Goal: Transaction & Acquisition: Purchase product/service

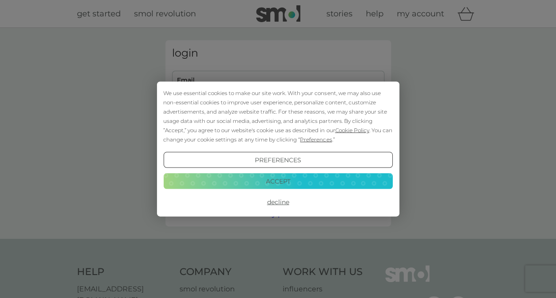
type input "gforce1.gillian@gmail.com"
click at [266, 181] on button "Accept" at bounding box center [277, 181] width 229 height 16
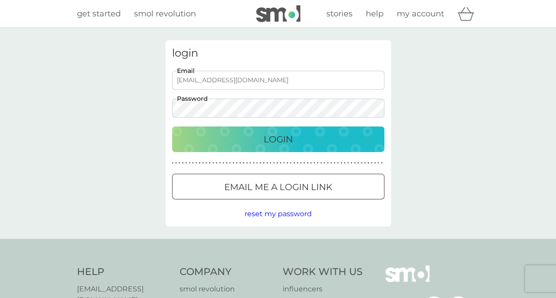
click at [276, 135] on p "Login" at bounding box center [278, 139] width 29 height 14
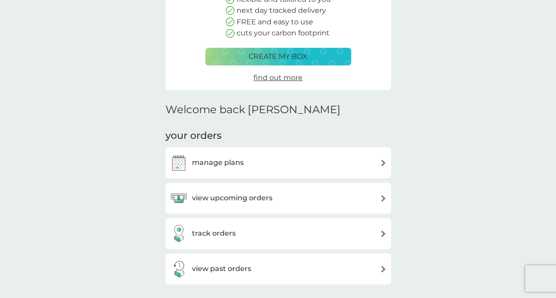
scroll to position [133, 0]
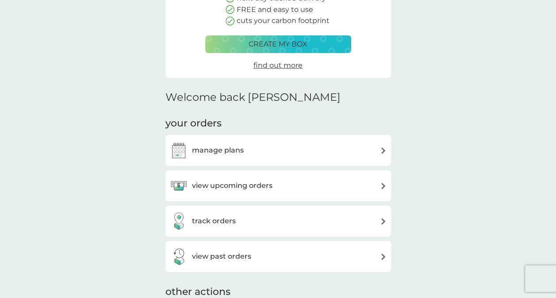
click at [264, 184] on h3 "view upcoming orders" at bounding box center [232, 186] width 81 height 12
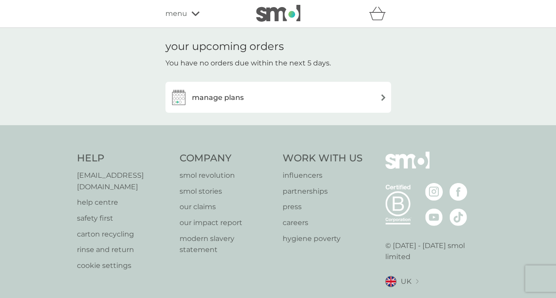
click at [241, 94] on h3 "manage plans" at bounding box center [218, 98] width 52 height 12
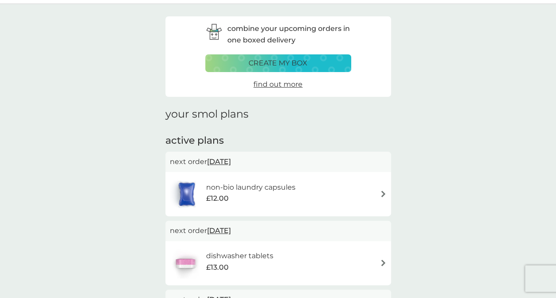
scroll to position [44, 0]
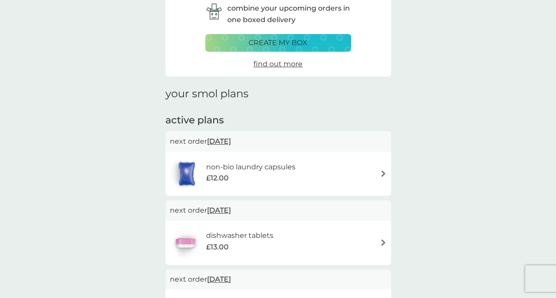
click at [292, 166] on h6 "non-bio laundry capsules" at bounding box center [250, 167] width 89 height 12
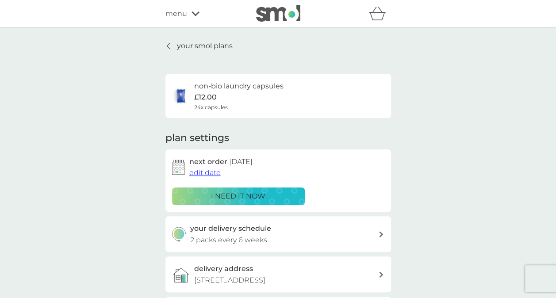
click at [260, 195] on p "i need it now" at bounding box center [238, 197] width 54 height 12
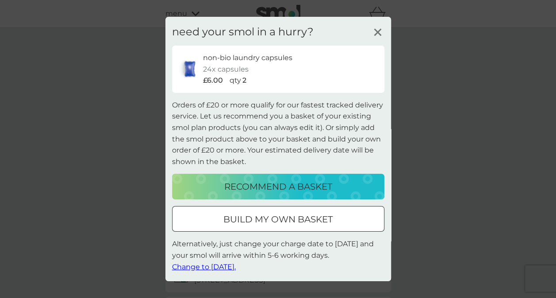
click at [299, 218] on p "build my own basket" at bounding box center [277, 219] width 109 height 14
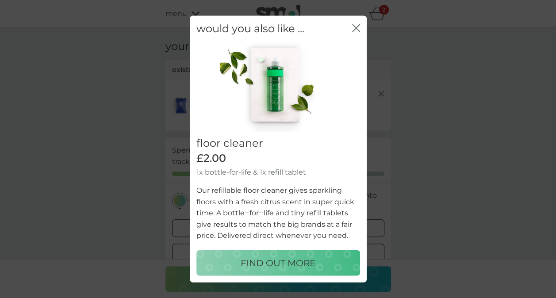
click at [359, 28] on icon "close" at bounding box center [356, 28] width 8 height 8
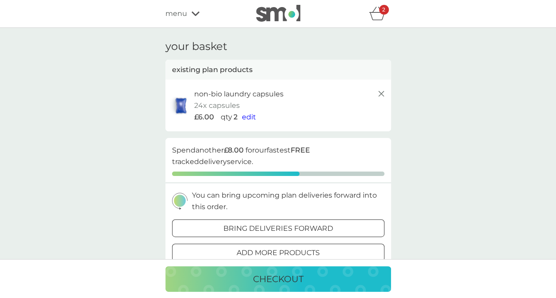
click at [279, 225] on div at bounding box center [278, 228] width 32 height 9
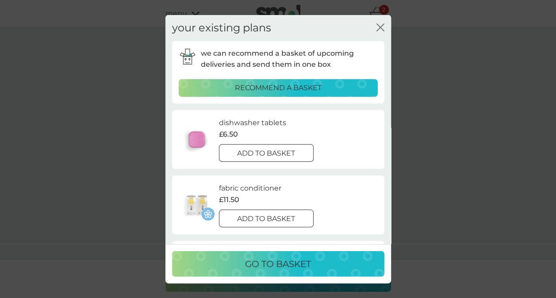
click at [290, 151] on p "add to basket" at bounding box center [266, 154] width 58 height 12
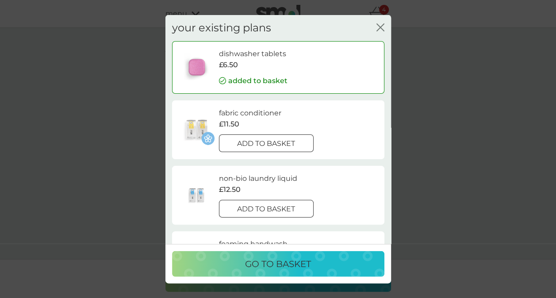
click at [318, 261] on div "go to basket" at bounding box center [278, 264] width 195 height 14
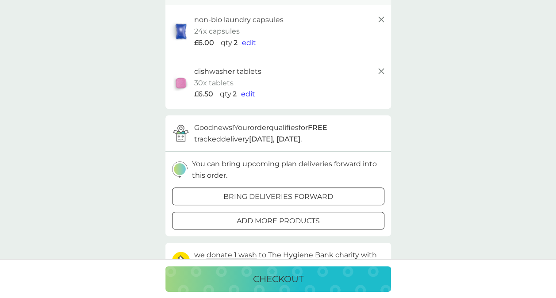
scroll to position [88, 0]
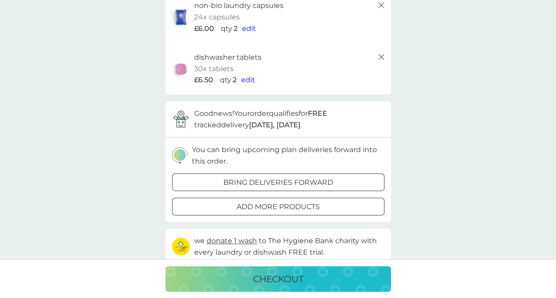
click at [272, 279] on p "checkout" at bounding box center [278, 279] width 50 height 14
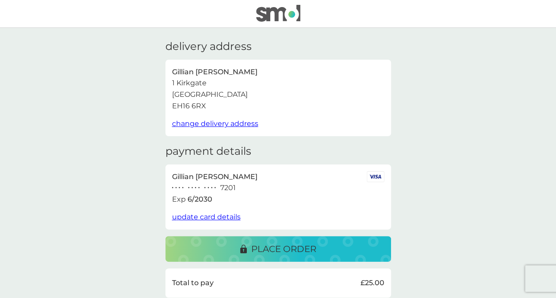
click at [284, 249] on p "place order" at bounding box center [283, 249] width 65 height 14
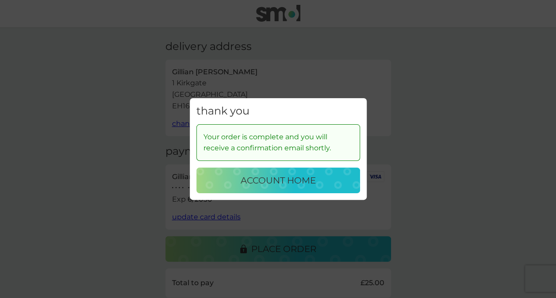
click at [282, 181] on p "account home" at bounding box center [278, 180] width 75 height 14
